Goal: Task Accomplishment & Management: Manage account settings

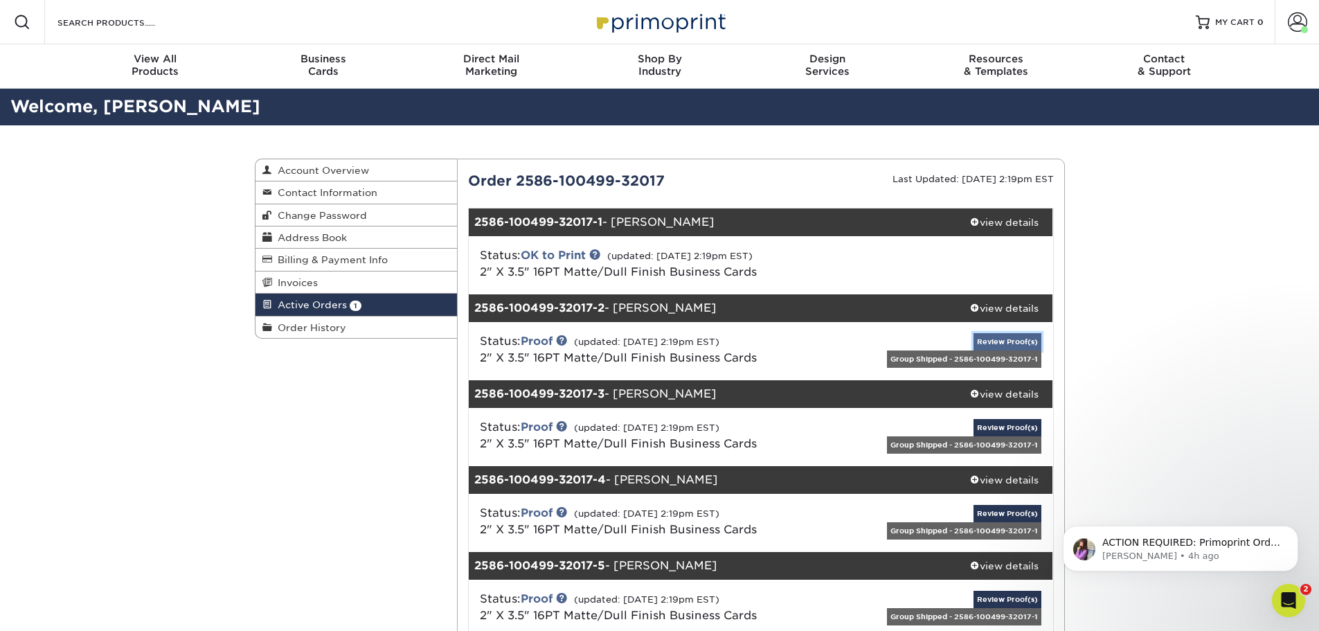
click at [1017, 341] on link "Review Proof(s)" at bounding box center [1007, 341] width 68 height 17
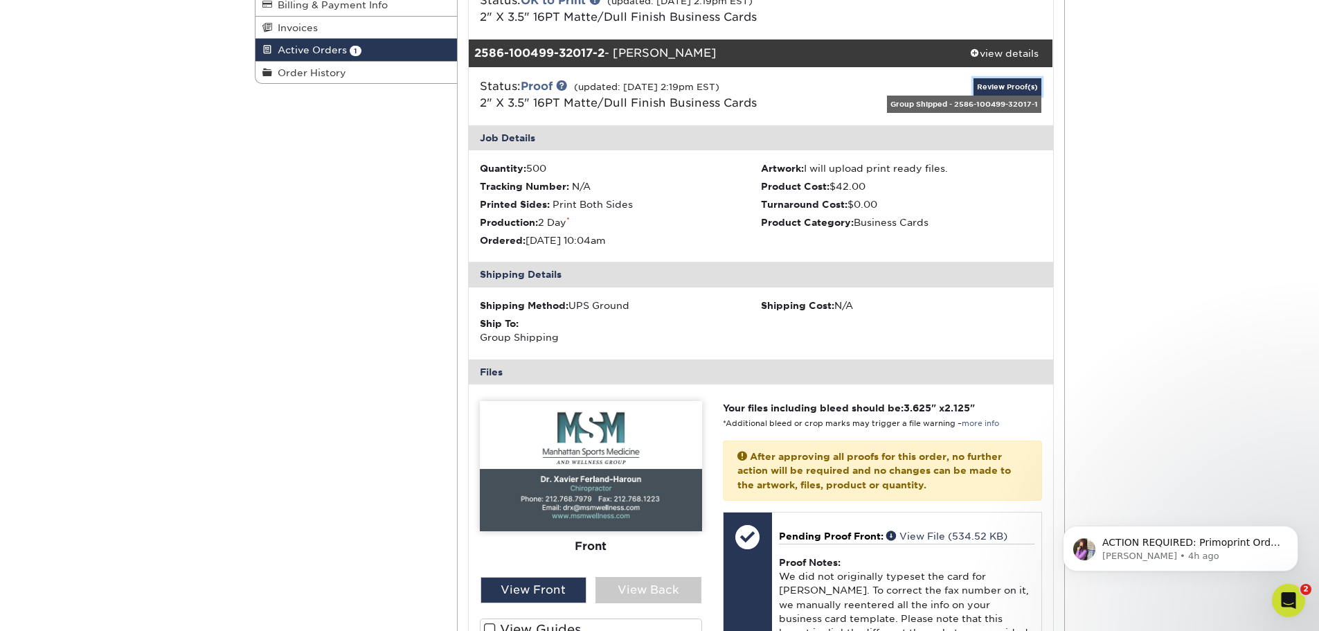
scroll to position [277, 0]
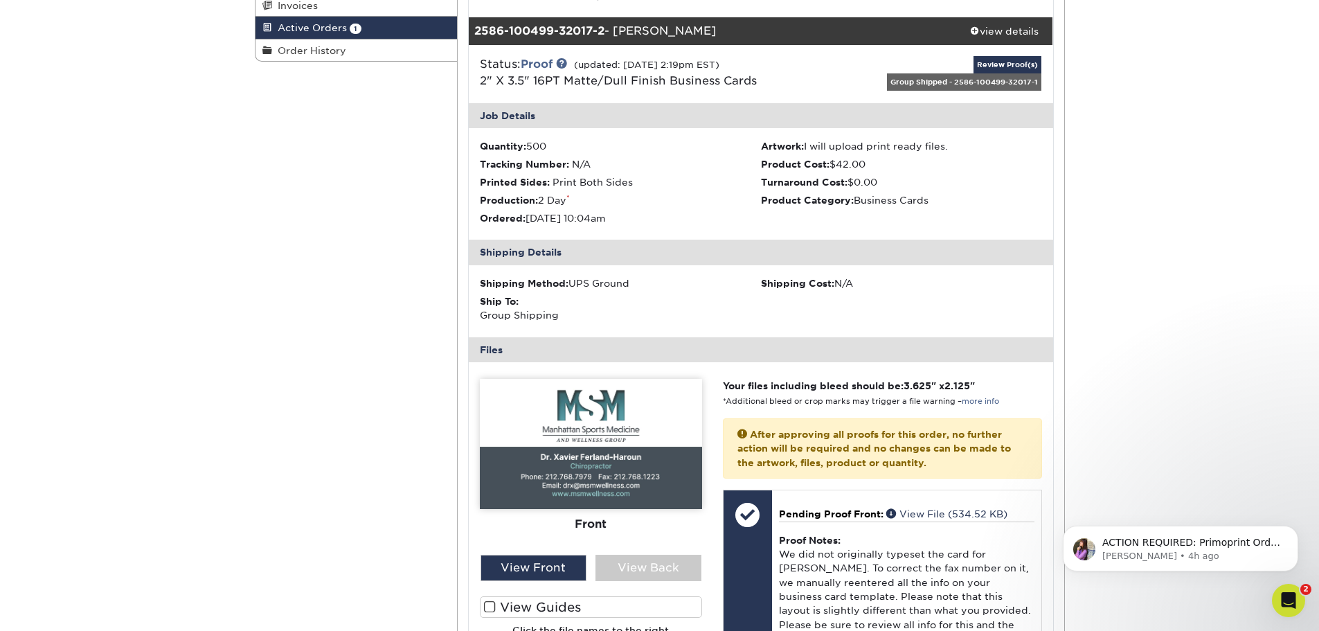
click at [633, 495] on img at bounding box center [591, 444] width 222 height 130
click at [538, 570] on div "View Front" at bounding box center [533, 567] width 106 height 26
click at [624, 571] on div "View Back" at bounding box center [648, 567] width 106 height 26
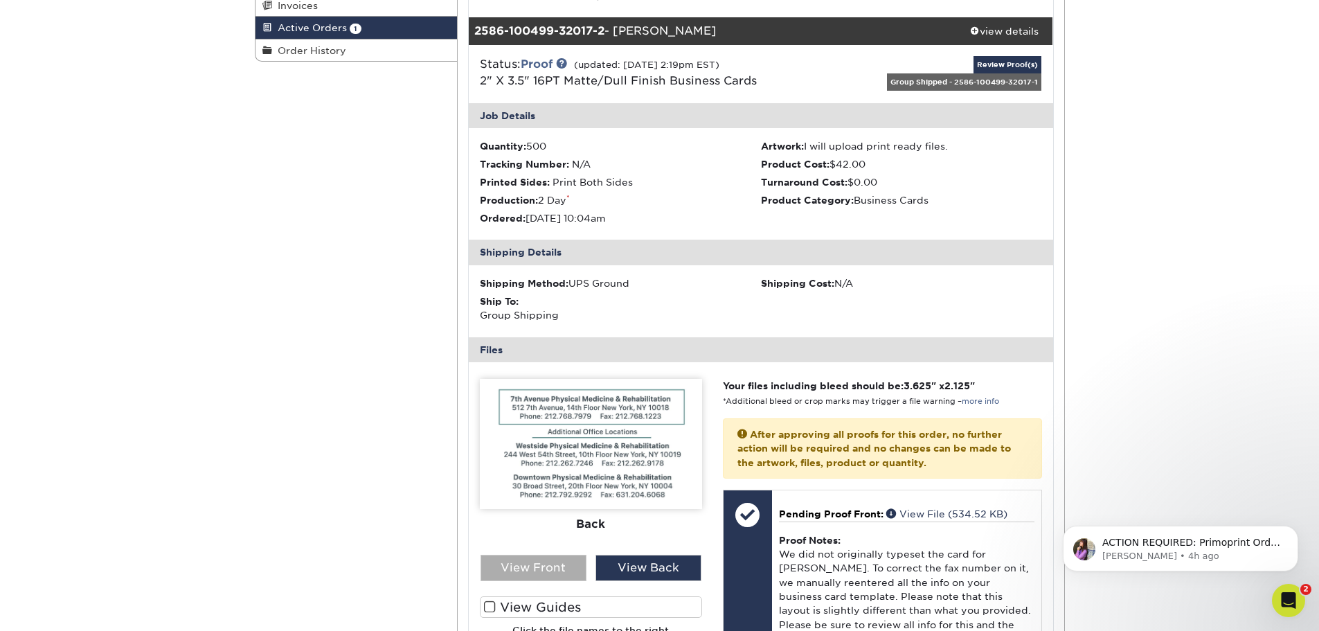
click at [566, 568] on div "View Front" at bounding box center [533, 567] width 106 height 26
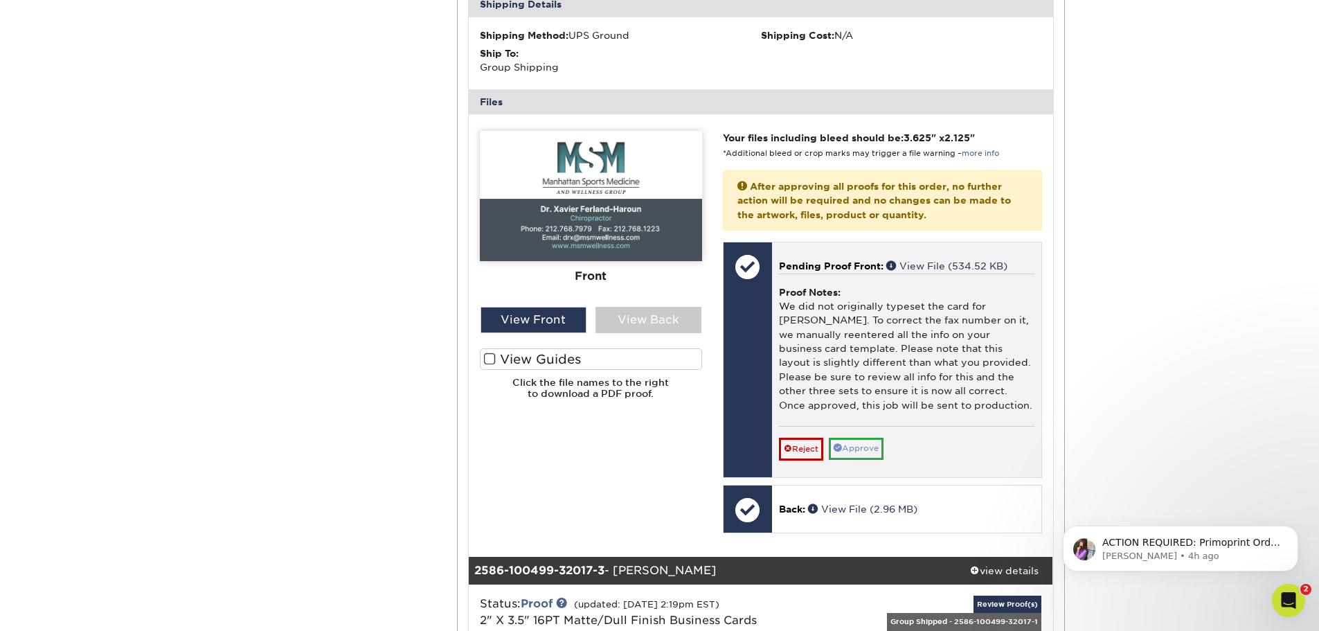
scroll to position [692, 0]
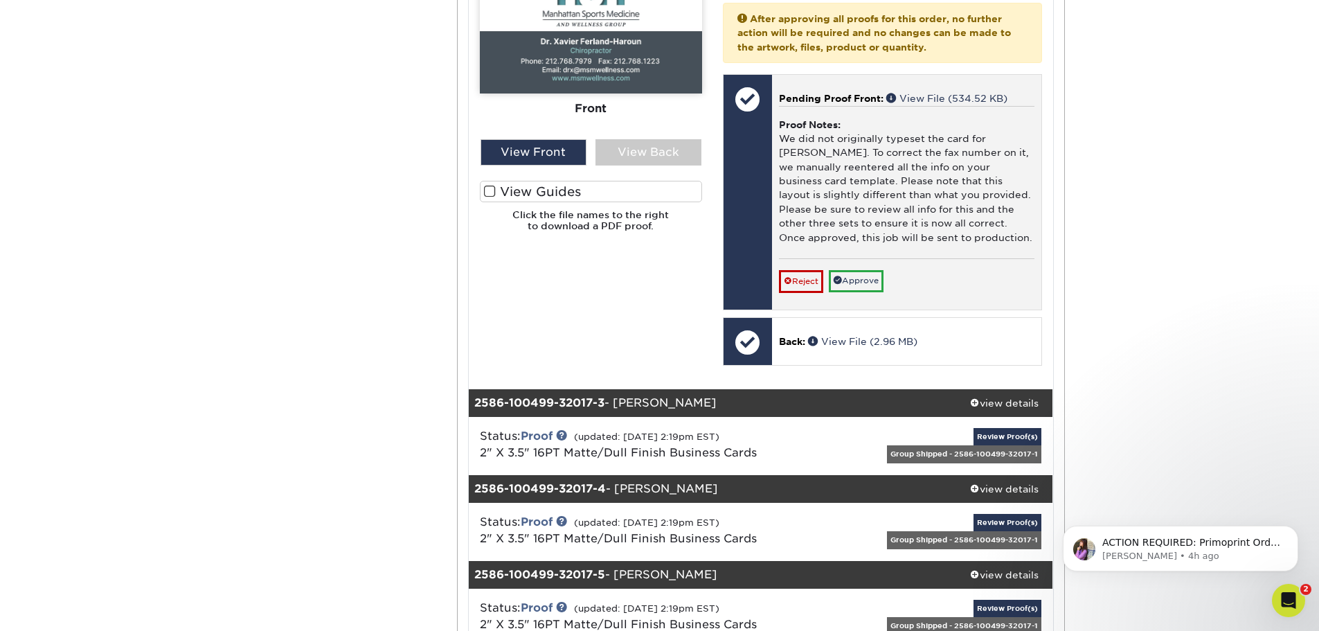
click at [872, 293] on div "Pending Proof Front: View File (534.52 KB) Proof Notes: We did not originally t…" at bounding box center [906, 192] width 269 height 235
click at [872, 282] on link "Approve" at bounding box center [855, 280] width 55 height 21
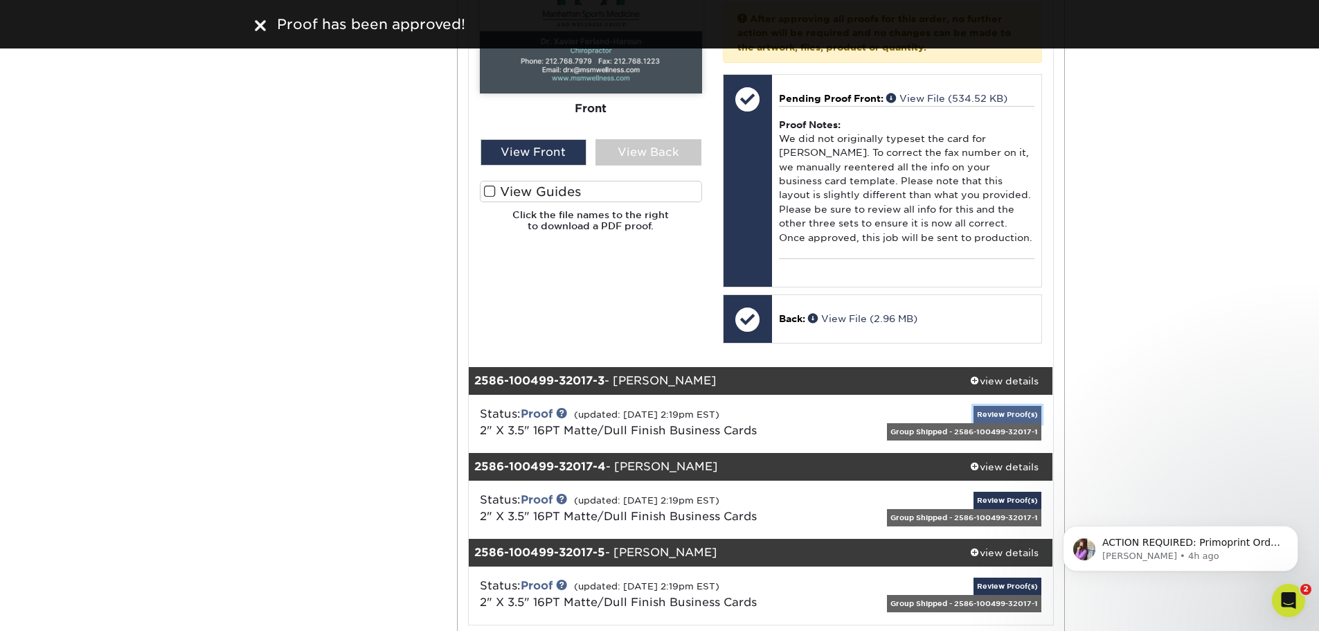
click at [1020, 408] on link "Review Proof(s)" at bounding box center [1007, 414] width 68 height 17
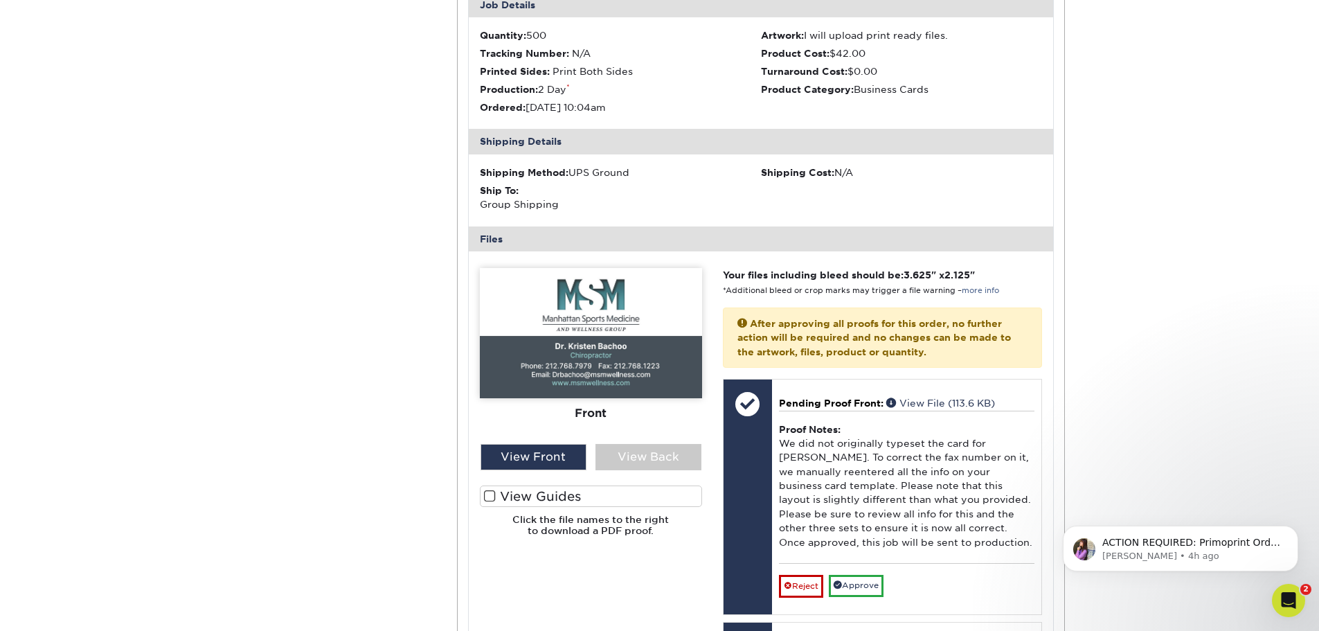
scroll to position [1177, 0]
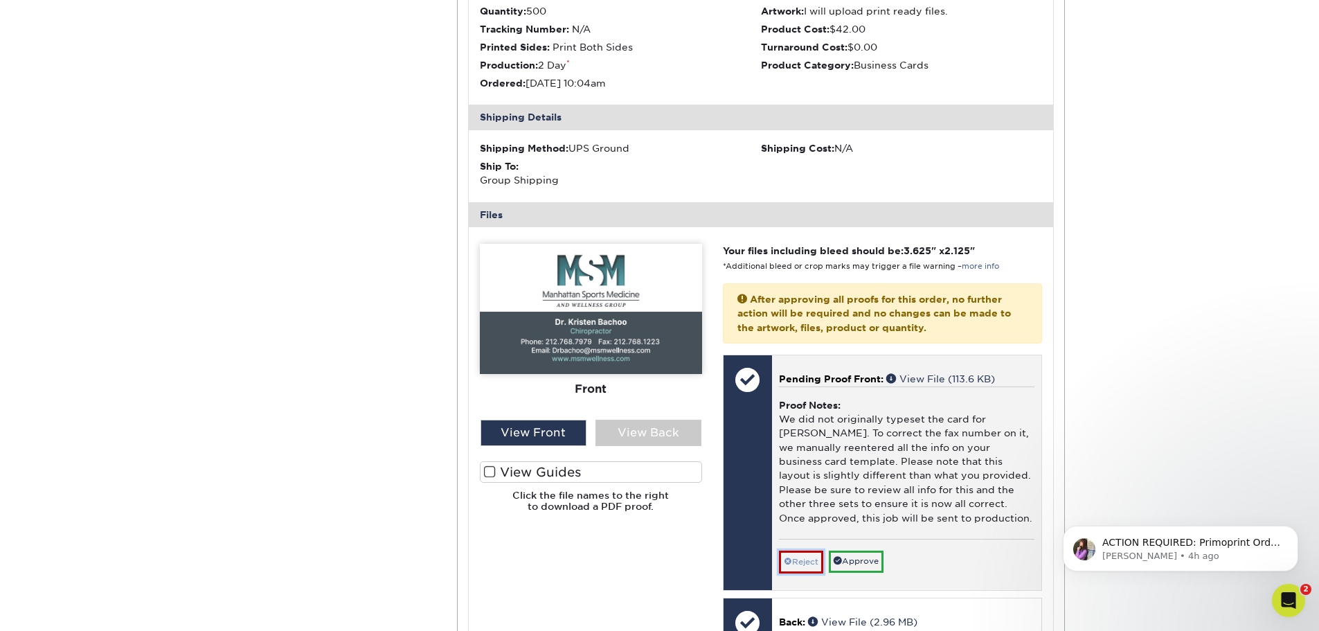
click at [811, 560] on link "Reject" at bounding box center [801, 561] width 44 height 22
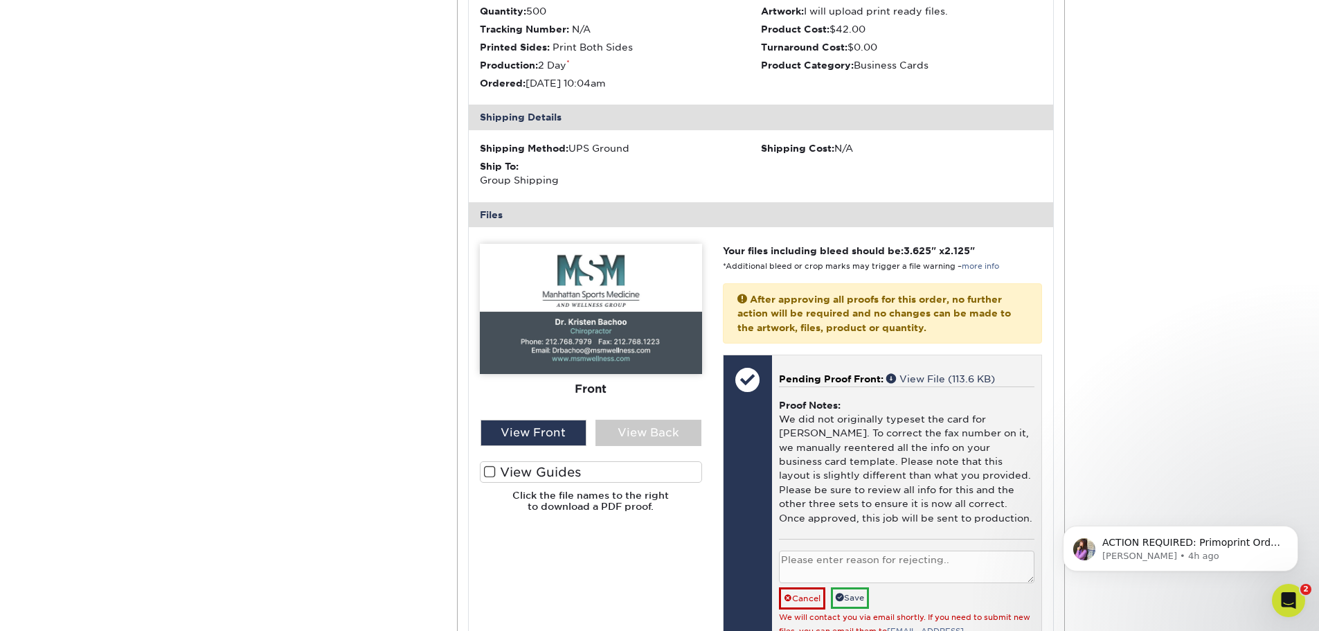
click at [860, 576] on textarea at bounding box center [906, 566] width 255 height 33
type textarea "Can we get Email to Read [EMAIL_ADDRESS][DOMAIN_NAME]"
click at [861, 606] on link "Save" at bounding box center [850, 597] width 38 height 21
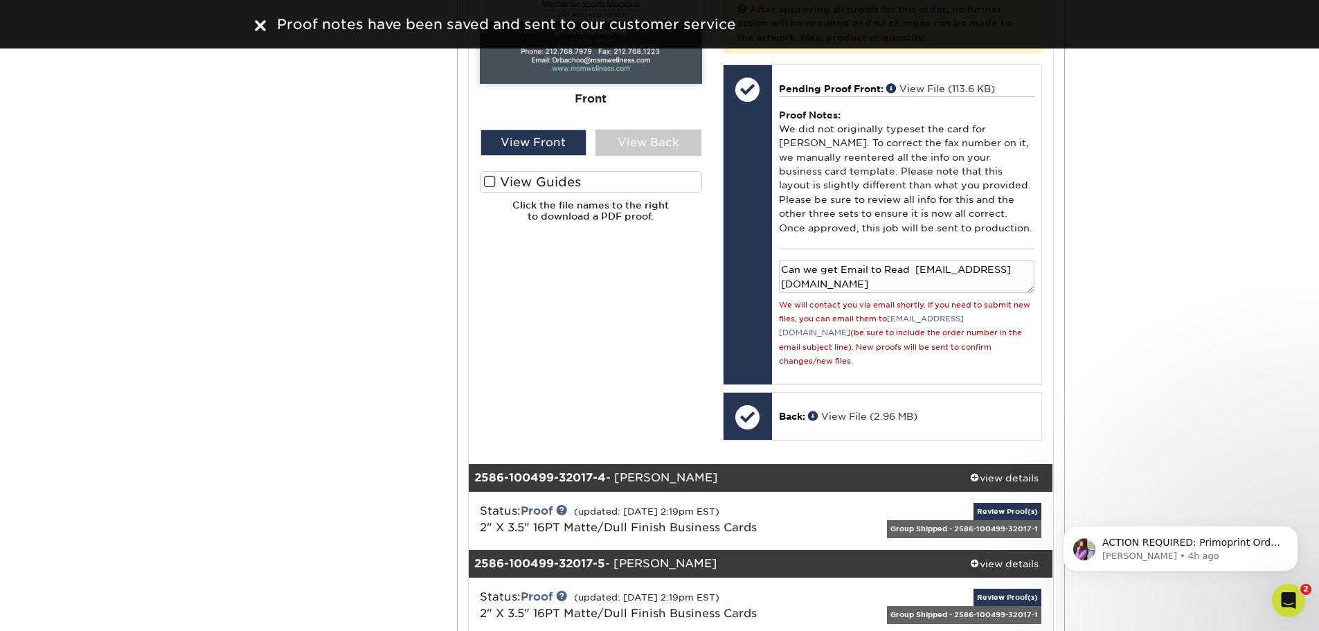
scroll to position [1523, 0]
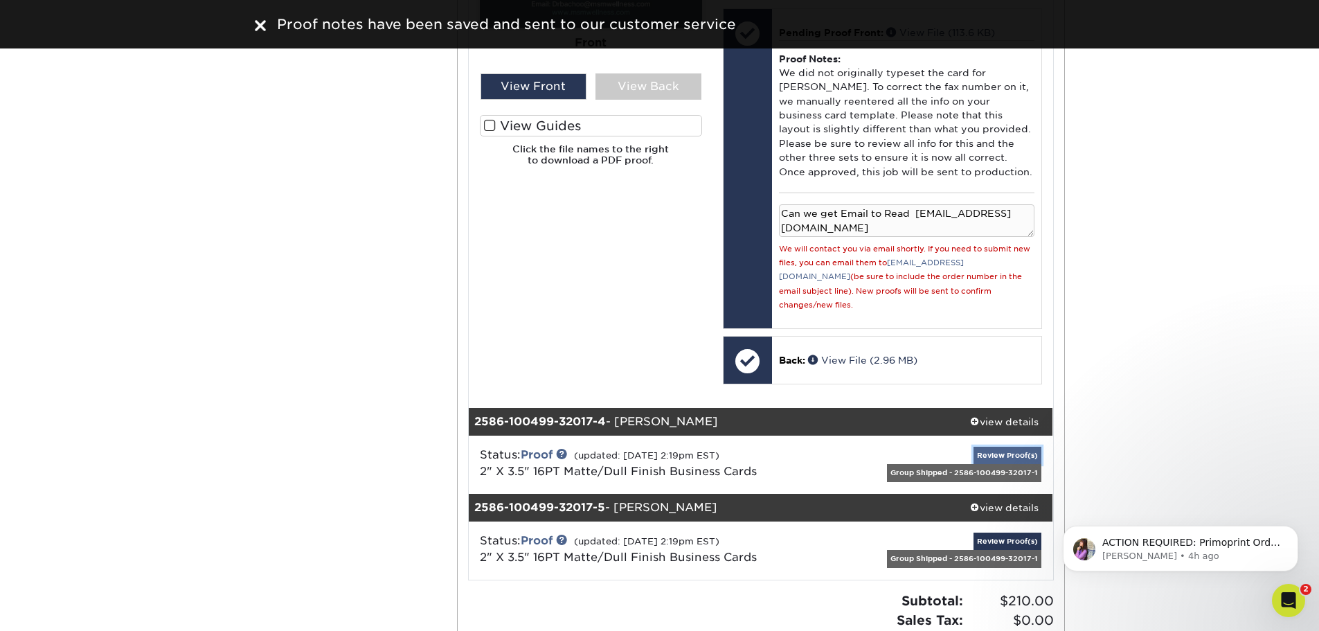
click at [985, 446] on link "Review Proof(s)" at bounding box center [1007, 454] width 68 height 17
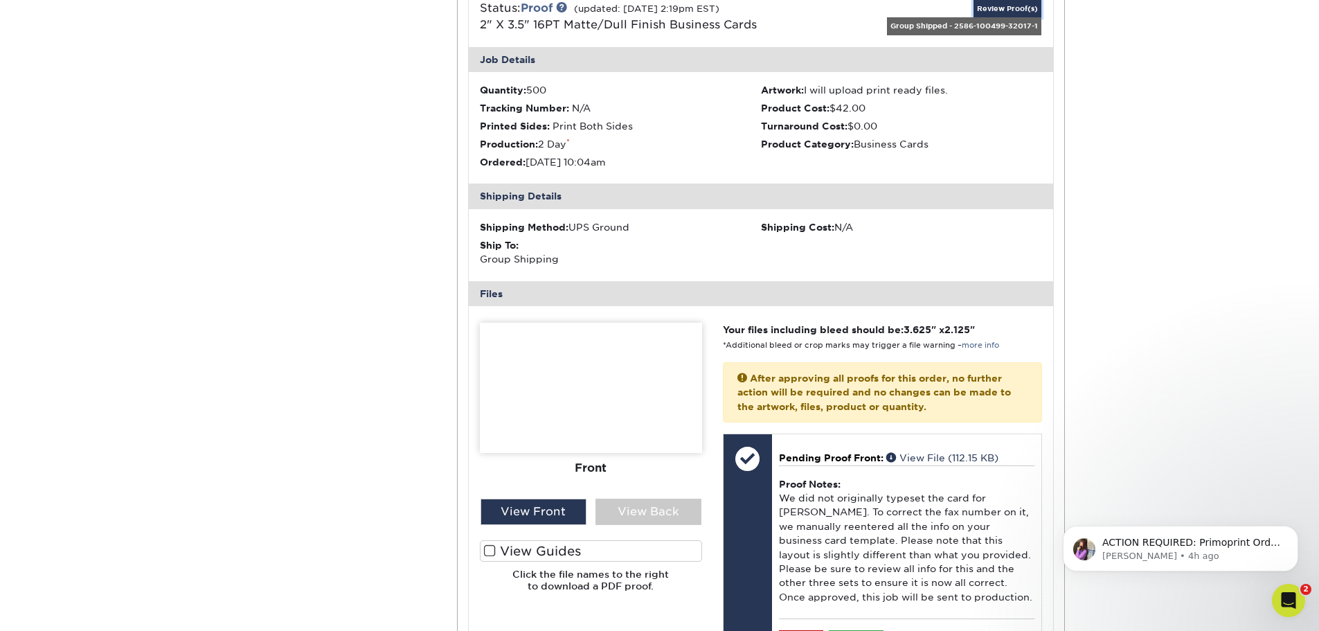
scroll to position [2076, 0]
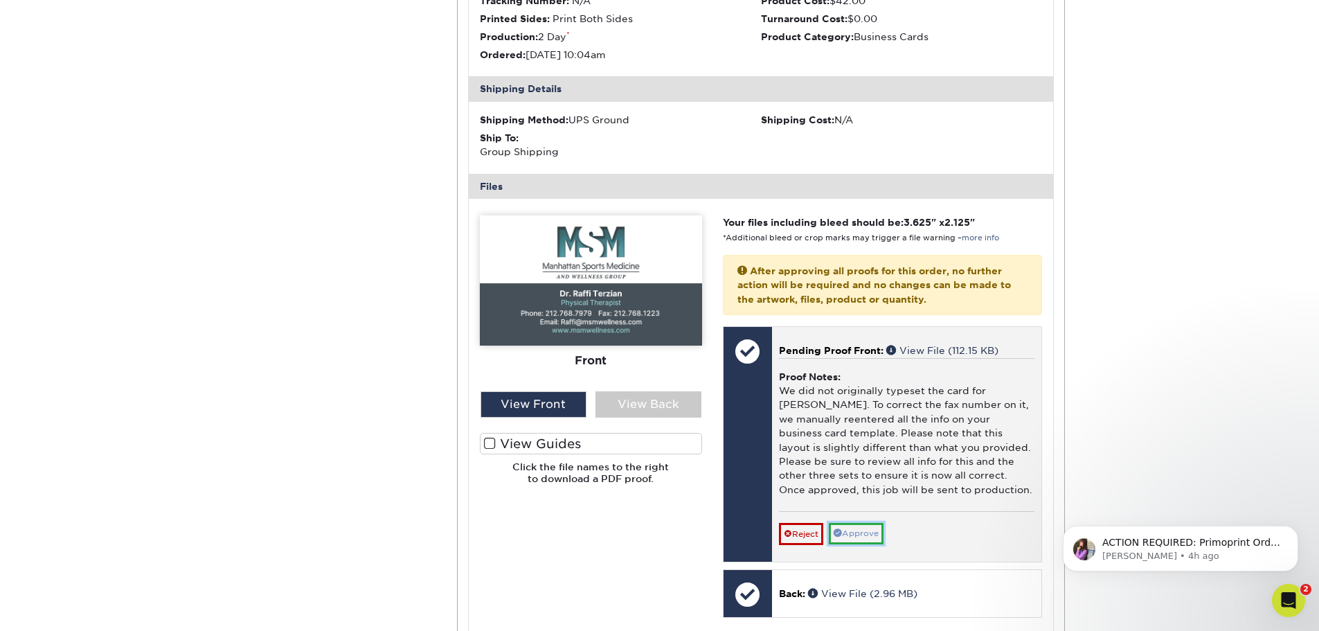
click at [865, 523] on link "Approve" at bounding box center [855, 533] width 55 height 21
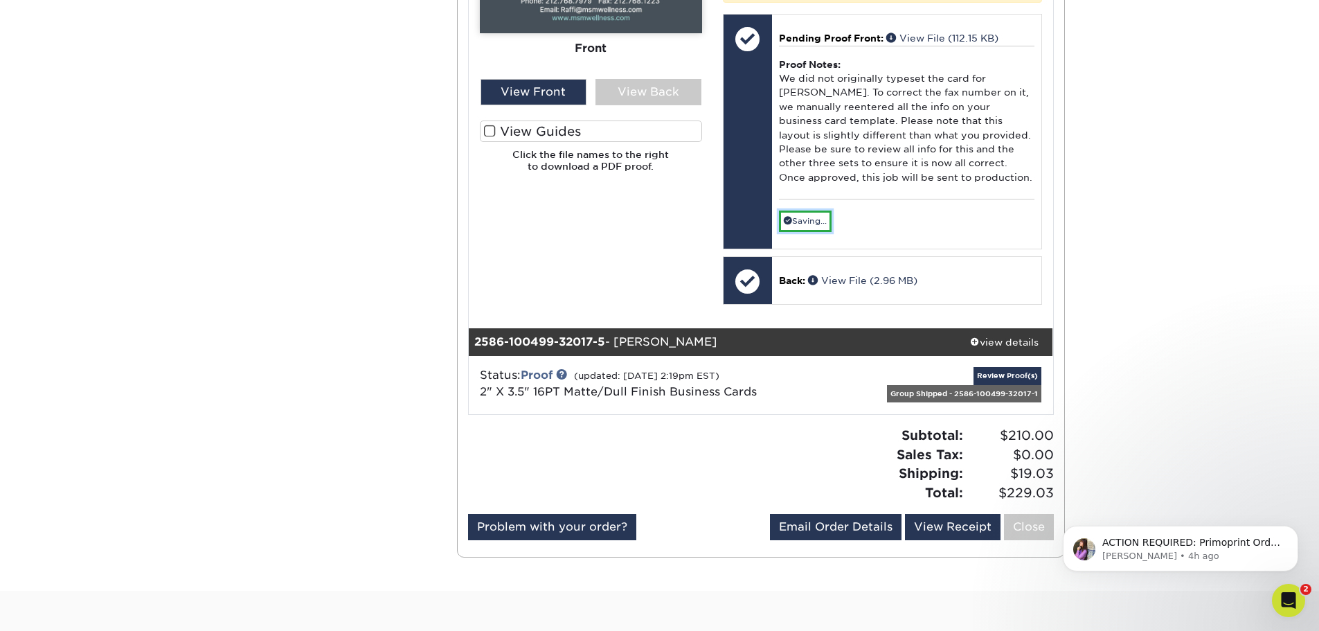
scroll to position [2492, 0]
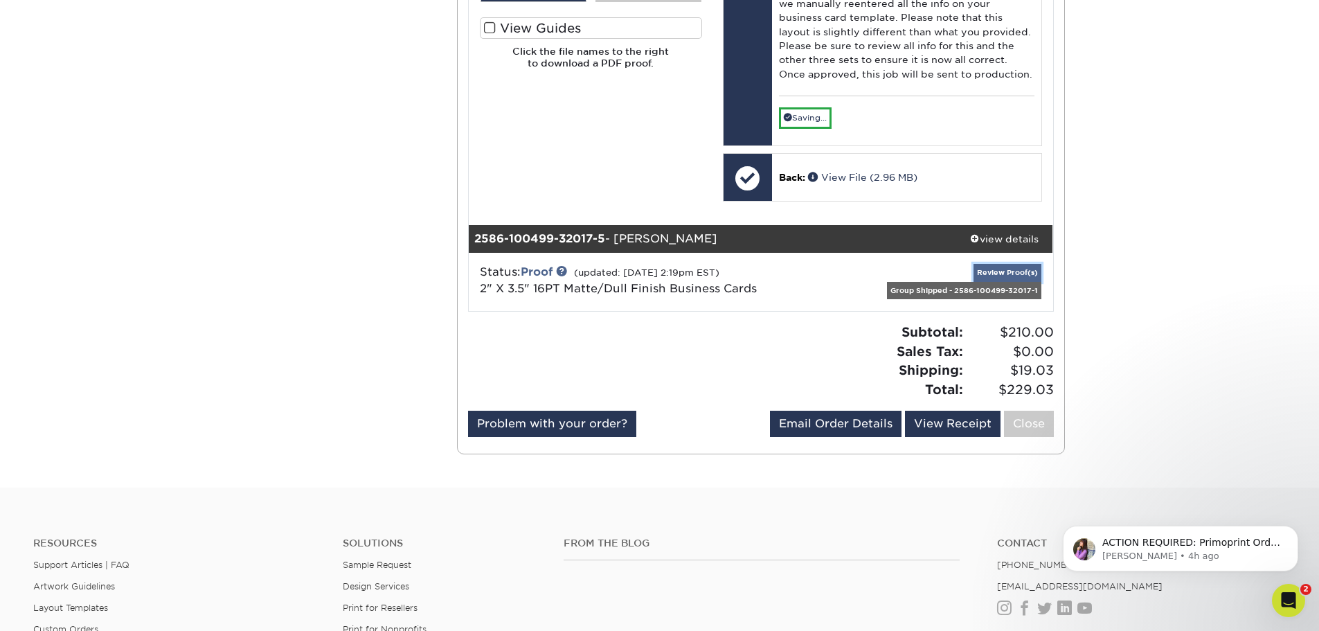
click at [1016, 264] on link "Review Proof(s)" at bounding box center [1007, 272] width 68 height 17
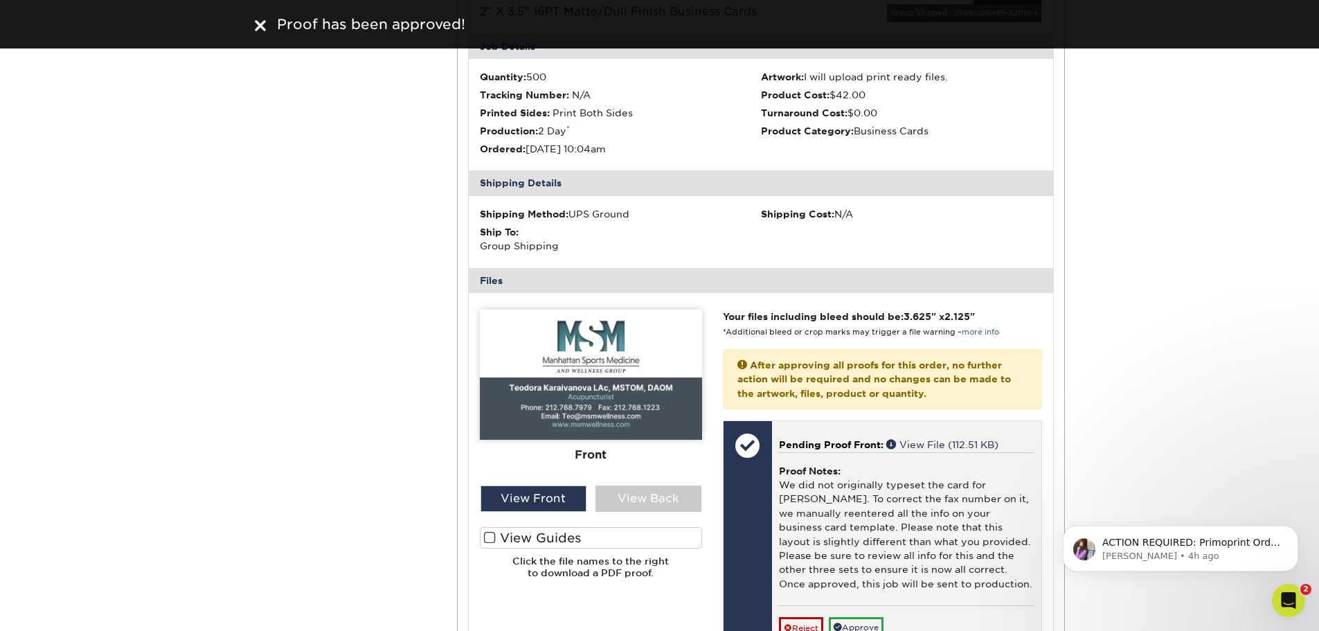
scroll to position [2769, 0]
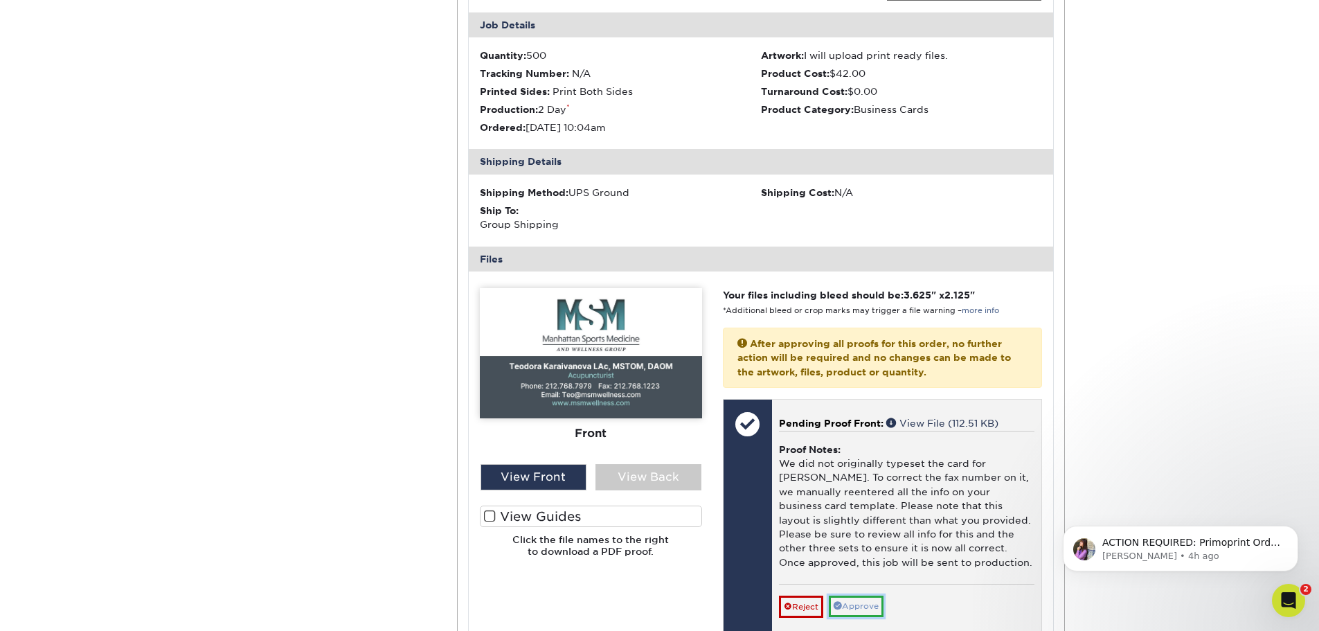
click at [858, 595] on link "Approve" at bounding box center [855, 605] width 55 height 21
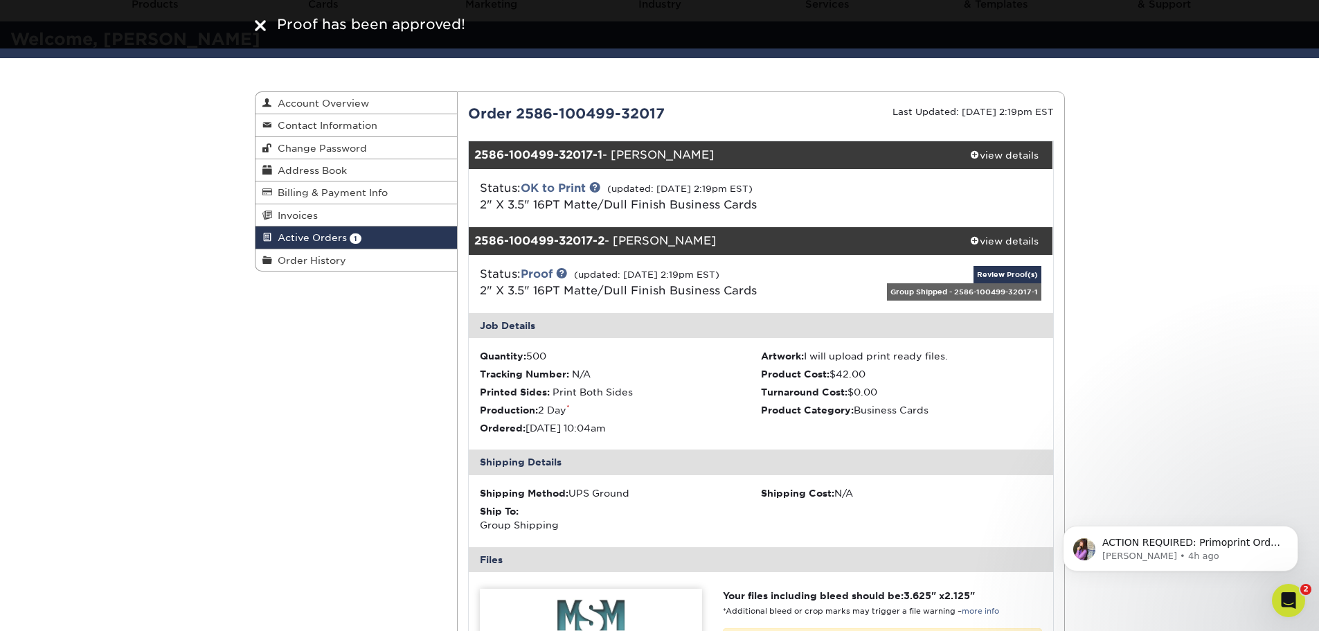
scroll to position [0, 0]
